Goal: Information Seeking & Learning: Find specific fact

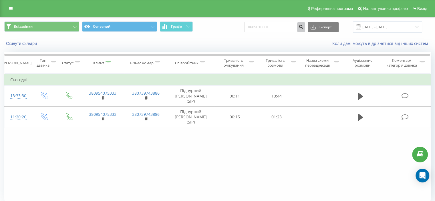
type input "0669010001"
click at [304, 27] on icon "submit" at bounding box center [301, 25] width 5 height 3
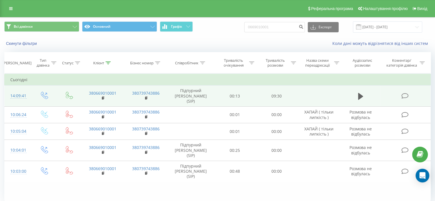
click at [404, 93] on icon at bounding box center [404, 96] width 7 height 6
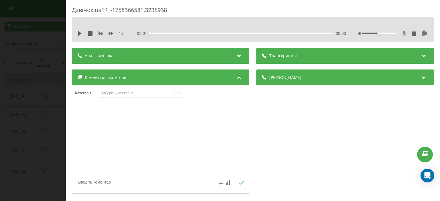
click at [401, 33] on icon at bounding box center [403, 34] width 5 height 6
